Goal: Information Seeking & Learning: Learn about a topic

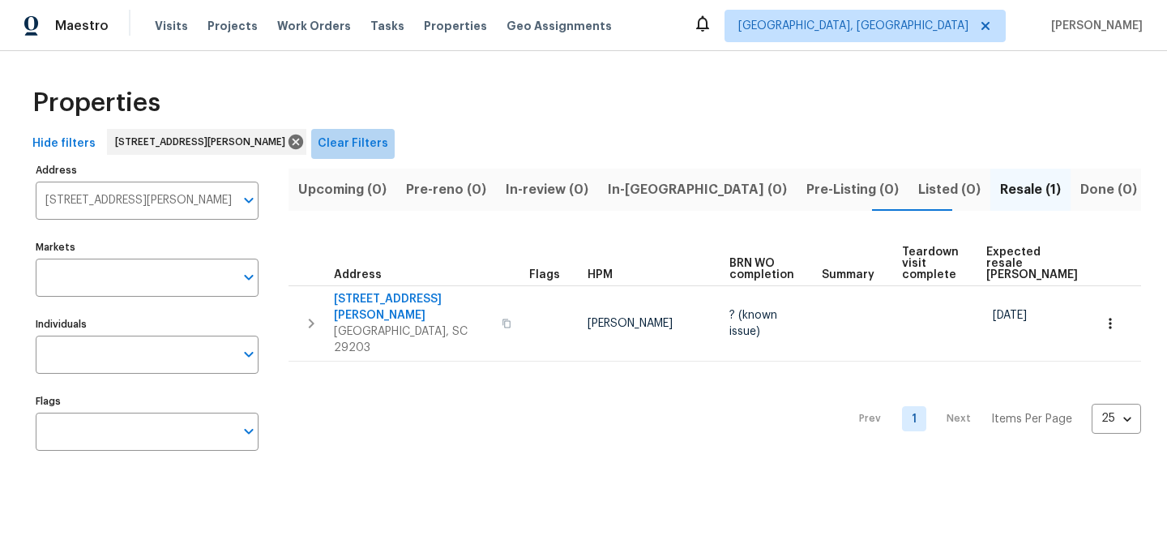
click at [332, 139] on span "Clear Filters" at bounding box center [353, 144] width 70 height 20
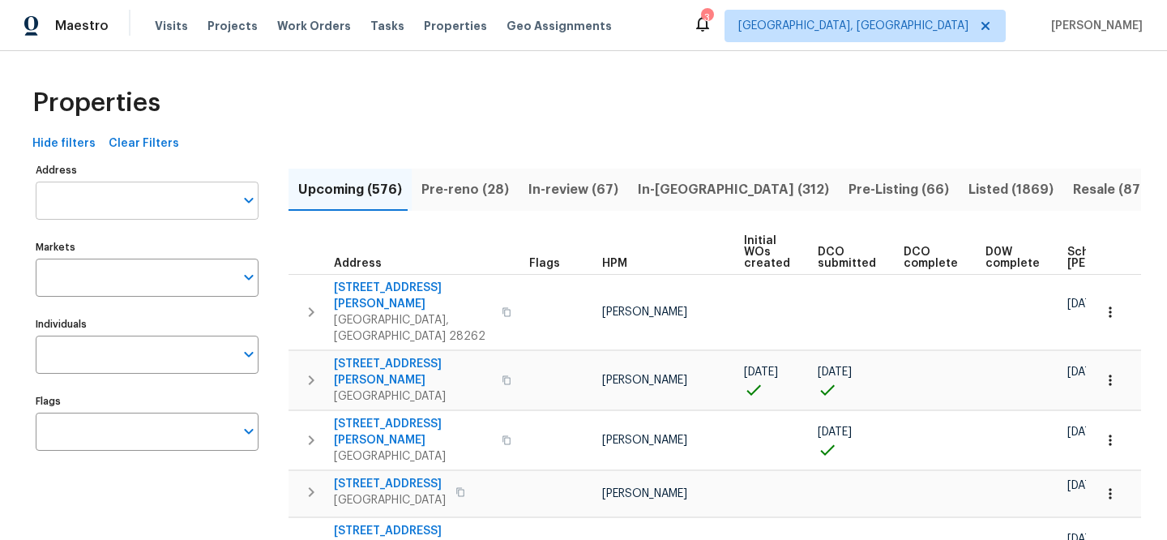
click at [149, 194] on input "Address" at bounding box center [135, 200] width 198 height 38
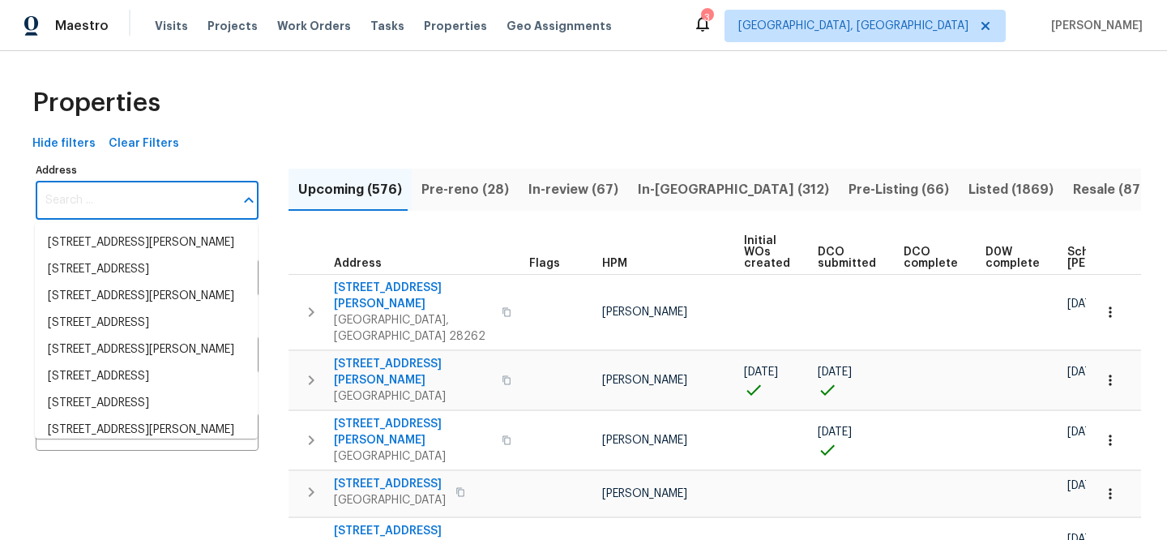
paste input "[STREET_ADDRESS]"
type input "[STREET_ADDRESS]"
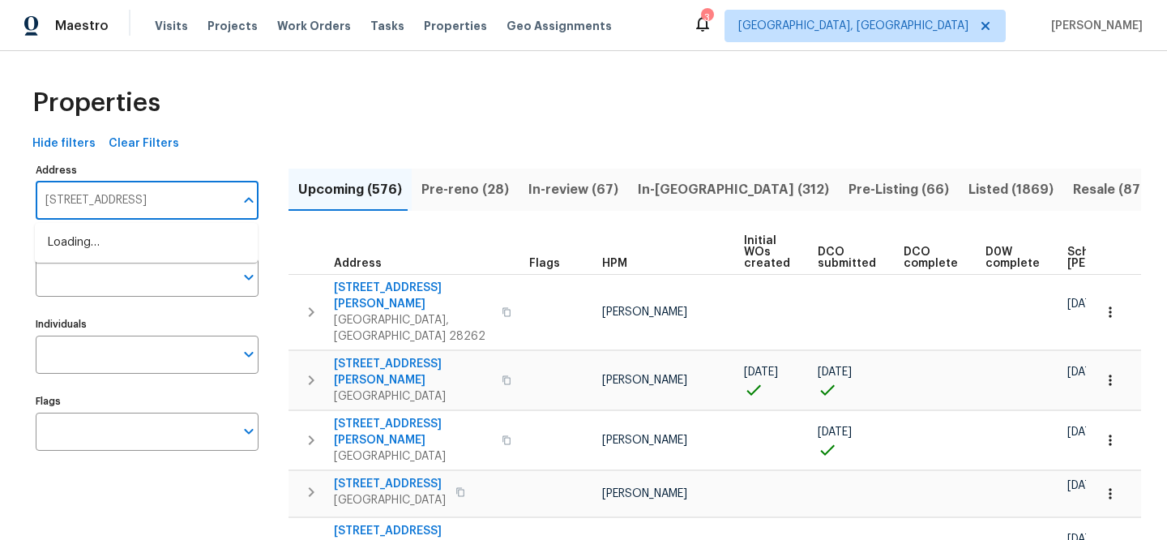
scroll to position [0, 13]
click at [144, 234] on li "6314 Northport Dr Houston TX 77049" at bounding box center [146, 242] width 223 height 27
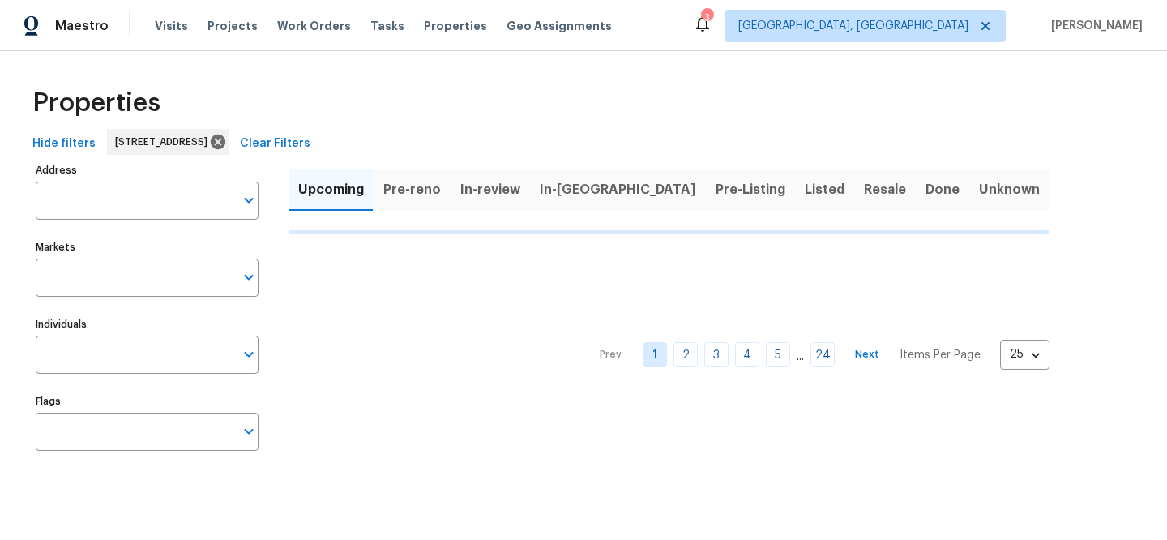
type input "6314 Northport Dr Houston TX 77049"
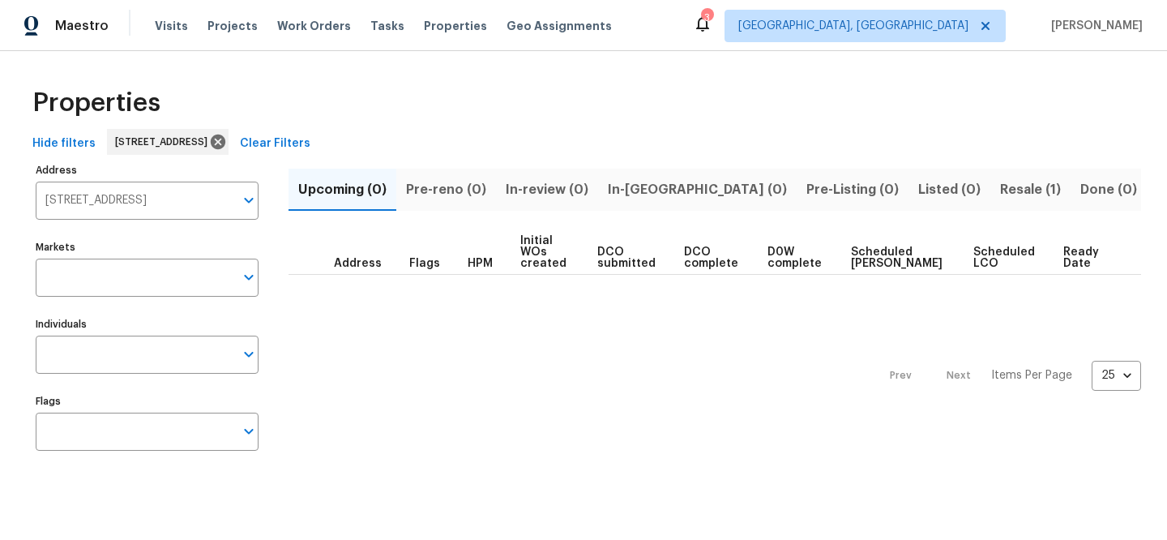
drag, startPoint x: 875, startPoint y: 164, endPoint x: 882, endPoint y: 168, distance: 8.8
click at [875, 164] on div "Upcoming (0) Pre-reno (0) In-review (0) In-reno (0) Pre-Listing (0) Listed (0) …" at bounding box center [714, 313] width 852 height 308
click at [1000, 196] on span "Resale (1)" at bounding box center [1030, 189] width 61 height 23
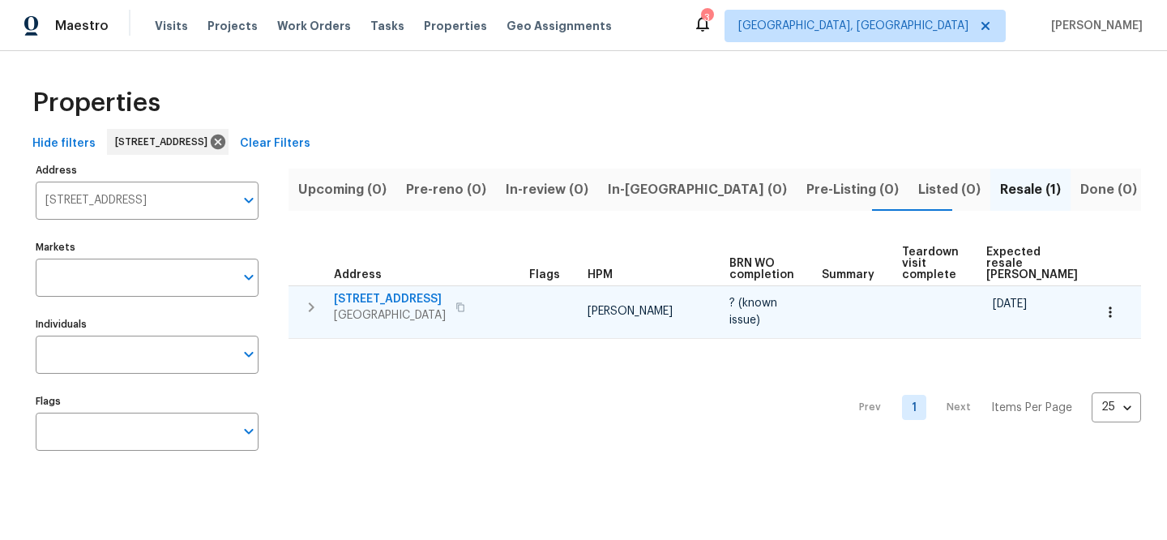
click at [394, 302] on span "[STREET_ADDRESS]" at bounding box center [390, 299] width 112 height 16
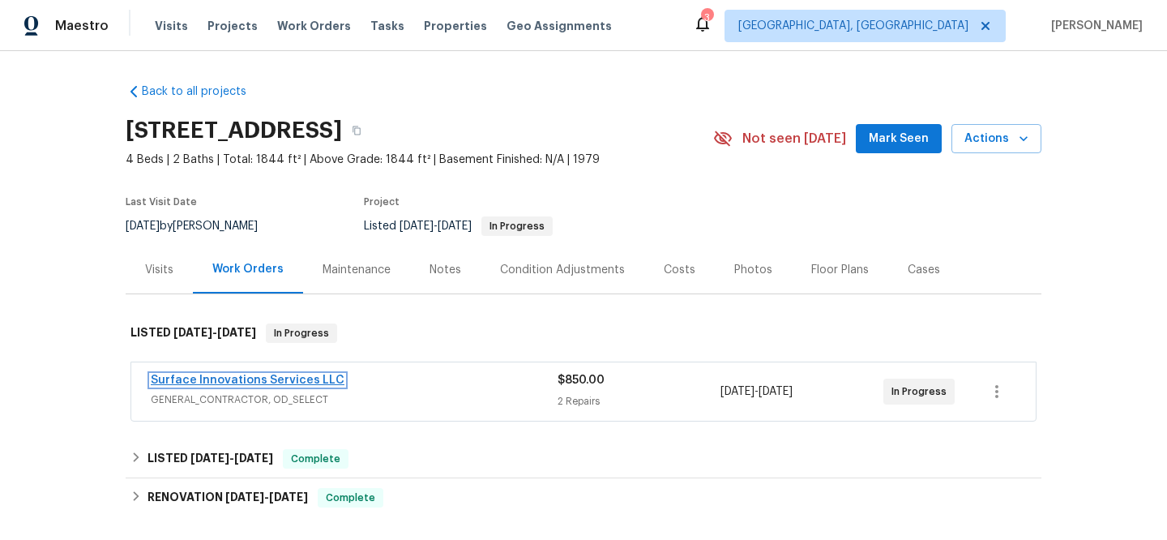
click at [305, 380] on link "Surface Innovations Services LLC" at bounding box center [248, 379] width 194 height 11
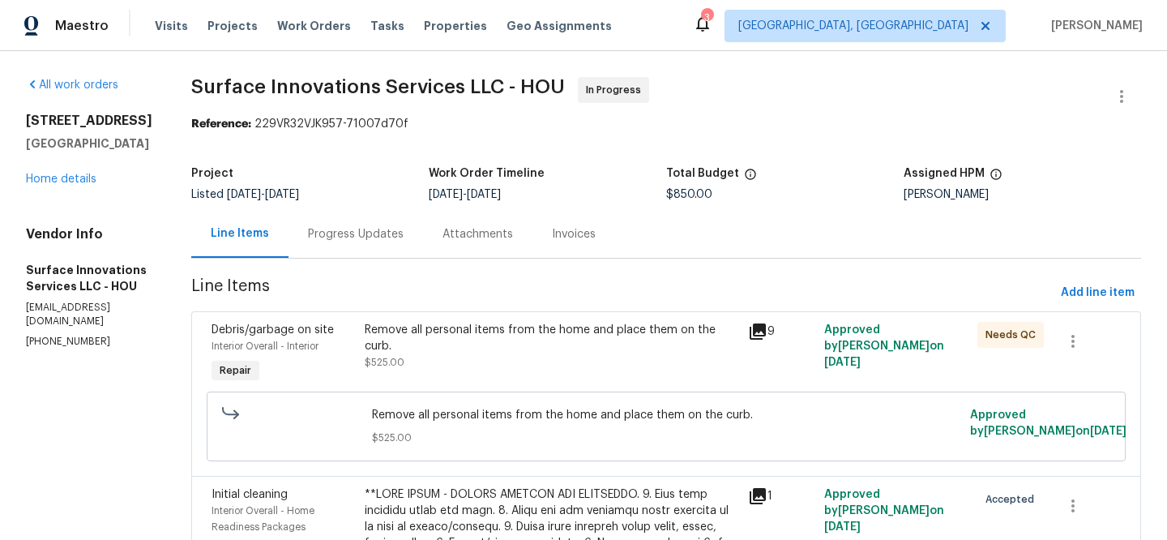
click at [766, 328] on icon at bounding box center [757, 331] width 19 height 19
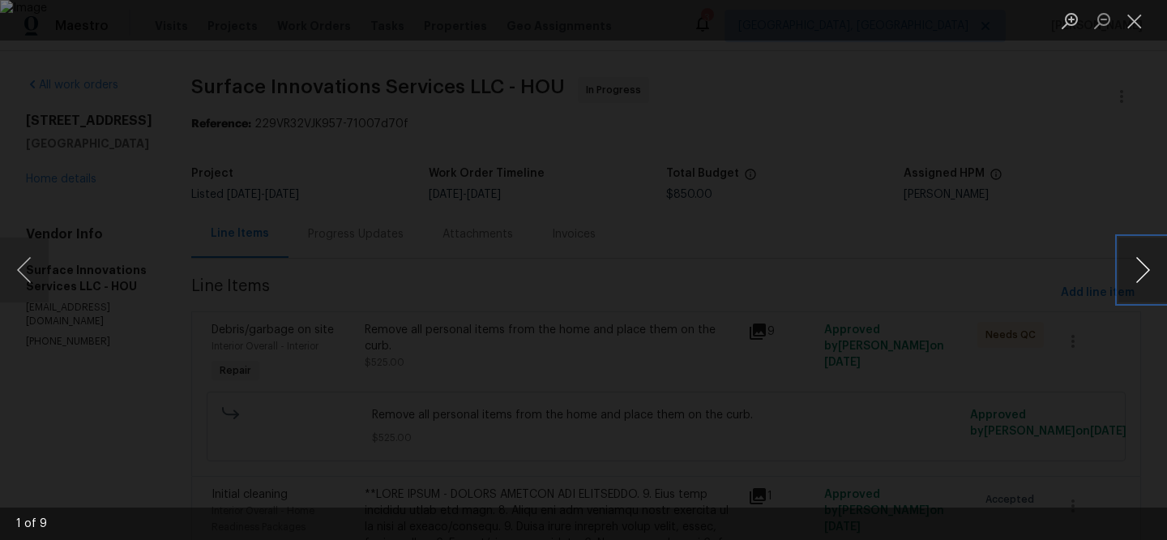
click at [1140, 259] on button "Next image" at bounding box center [1142, 269] width 49 height 65
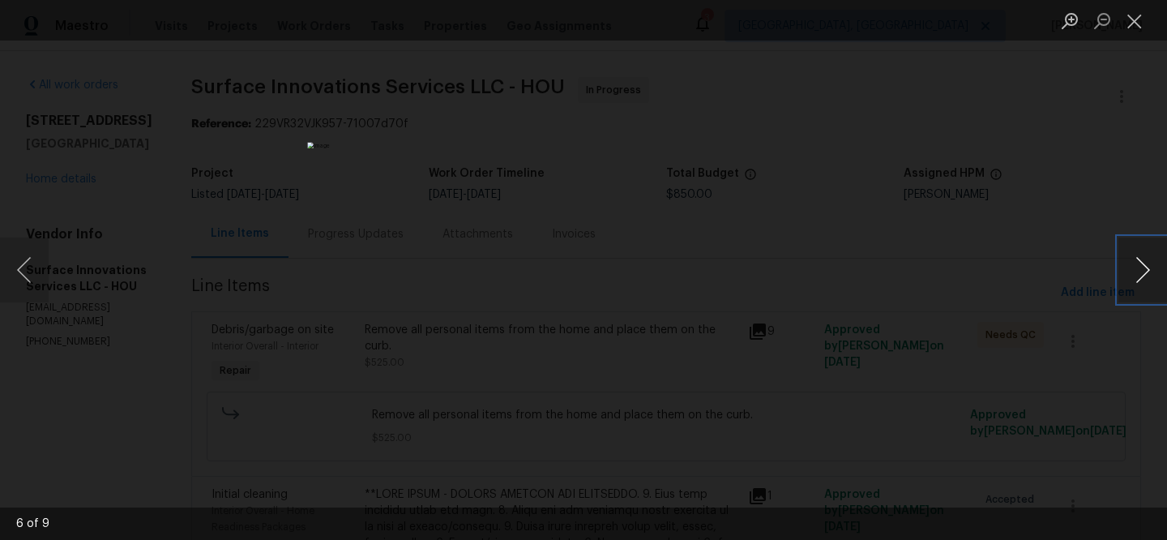
click at [1140, 259] on button "Next image" at bounding box center [1142, 269] width 49 height 65
click at [20, 265] on button "Previous image" at bounding box center [24, 269] width 49 height 65
click at [1137, 288] on button "Next image" at bounding box center [1142, 269] width 49 height 65
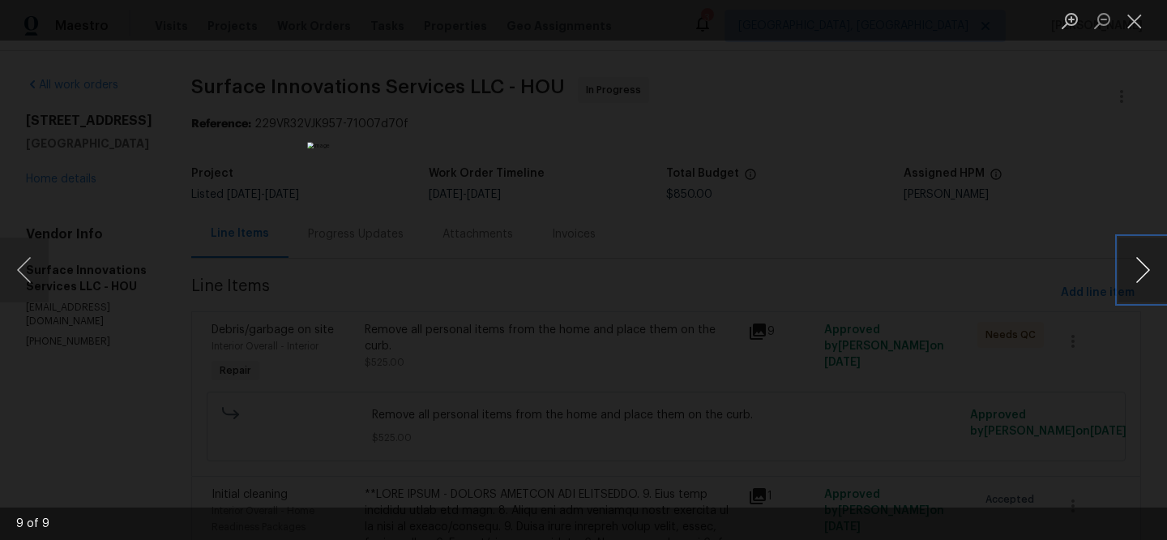
click at [1136, 287] on button "Next image" at bounding box center [1142, 269] width 49 height 65
